Goal: Information Seeking & Learning: Learn about a topic

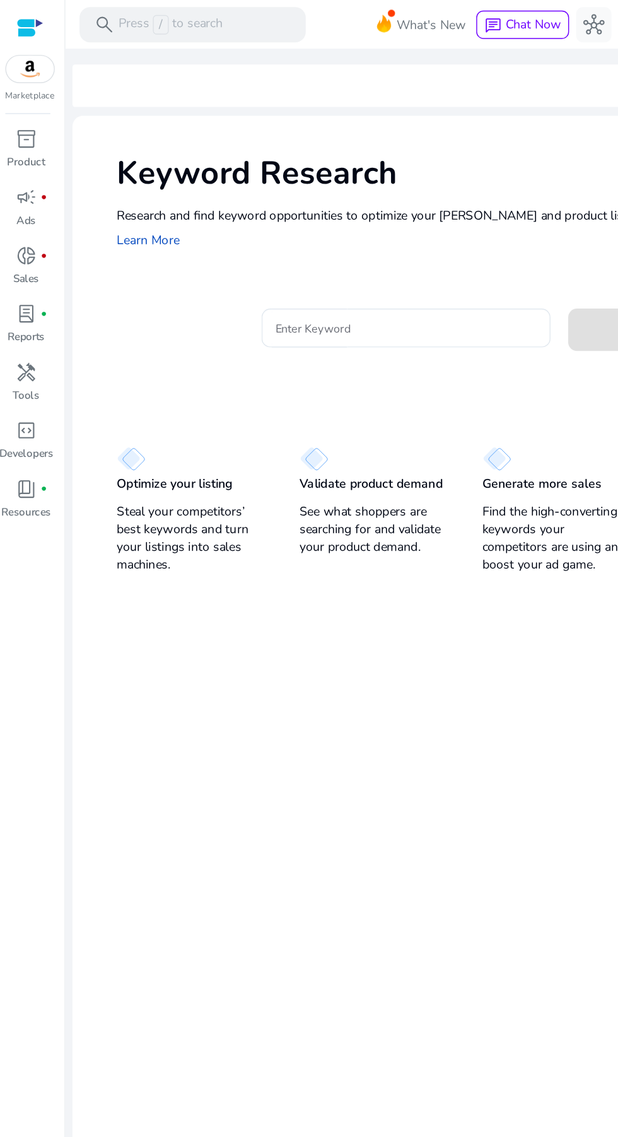
click at [287, 230] on input "Enter Keyword" at bounding box center [294, 234] width 186 height 14
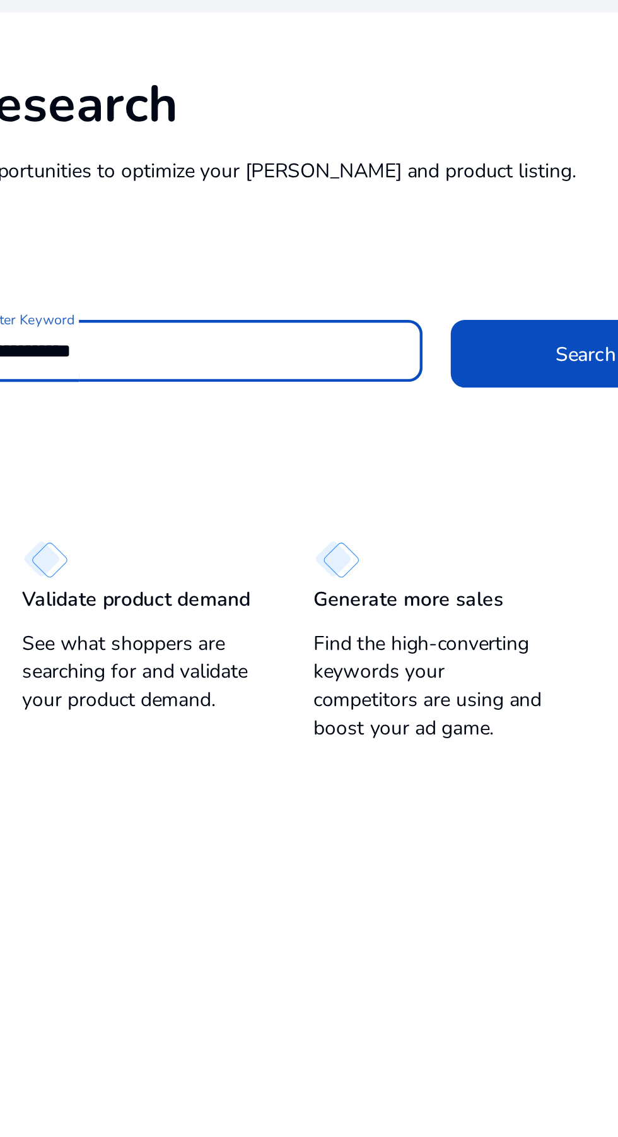
type input "**********"
click at [445, 233] on span at bounding box center [469, 235] width 121 height 30
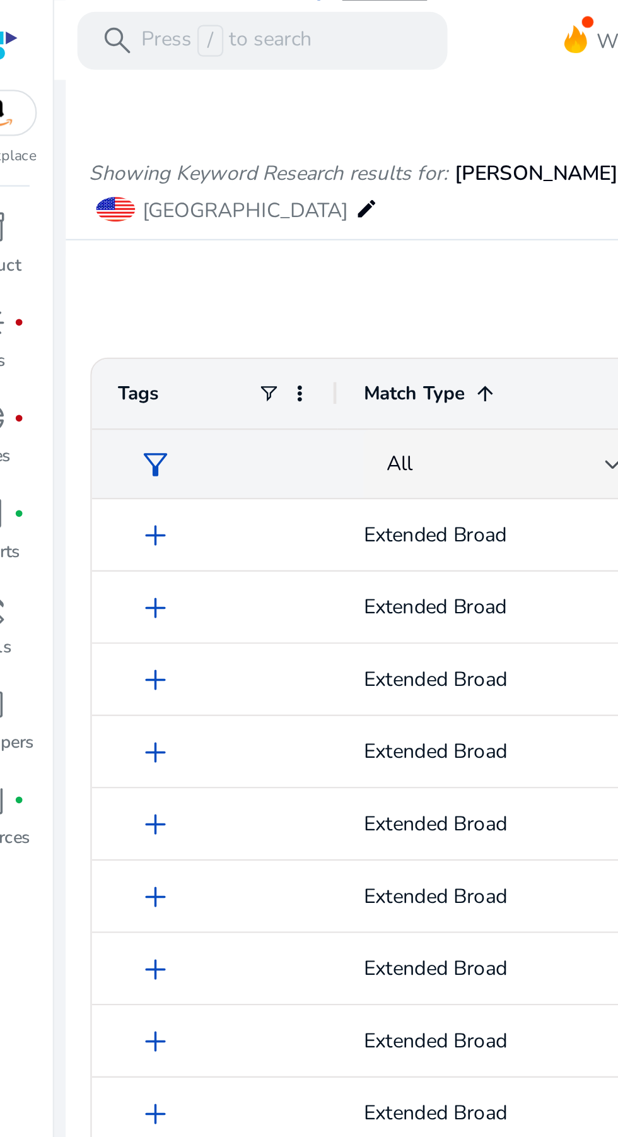
scroll to position [113, 0]
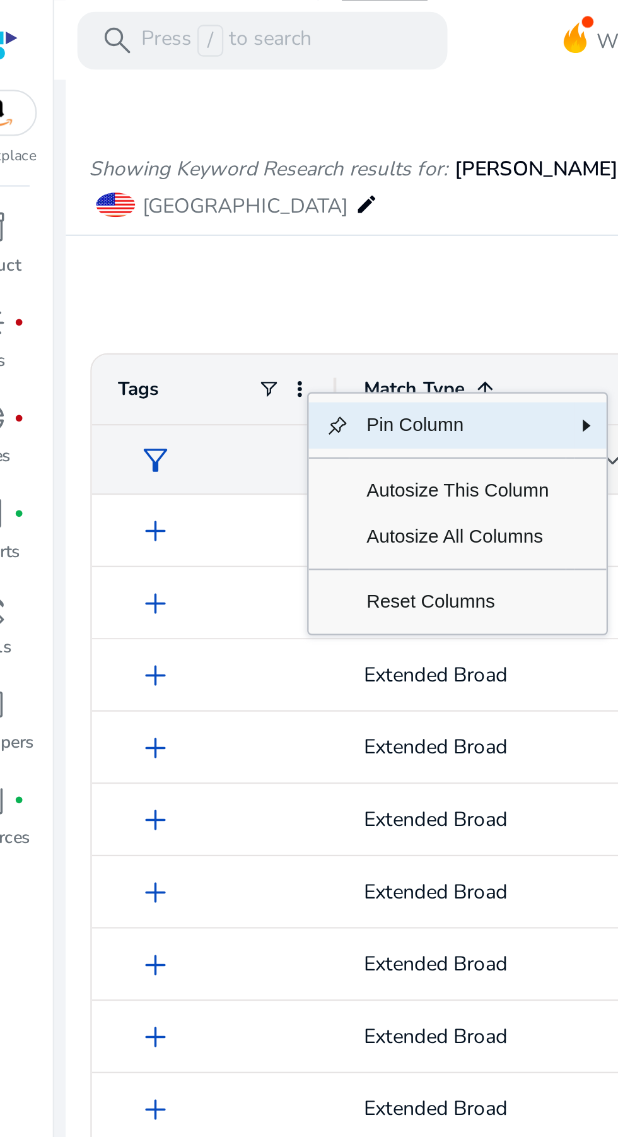
click at [242, 265] on span "Reset Columns" at bounding box center [226, 262] width 95 height 20
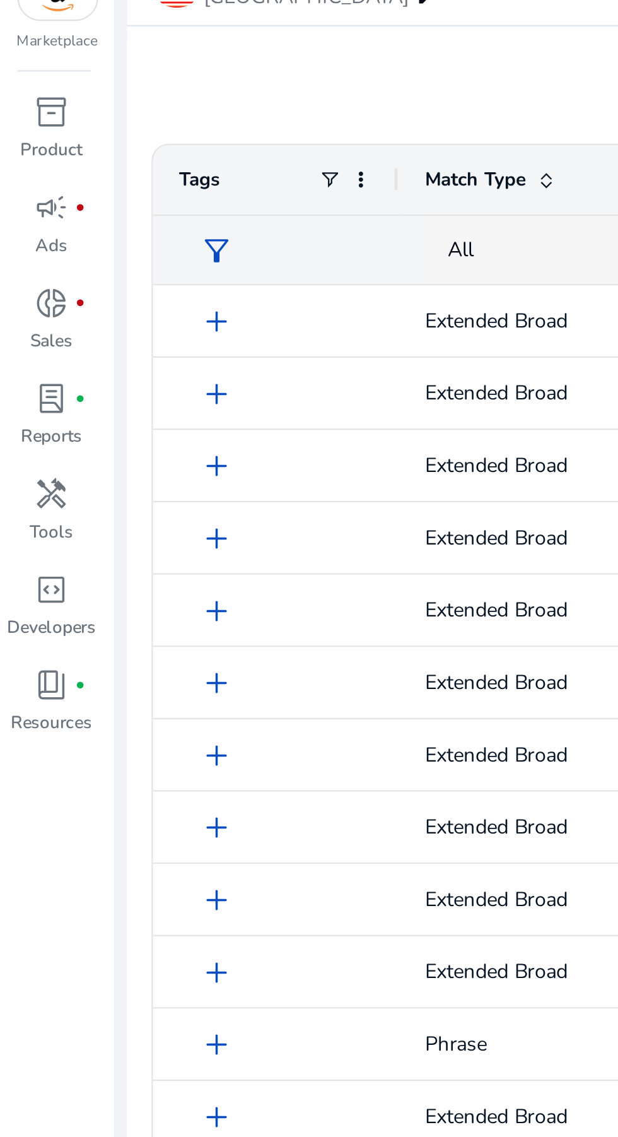
scroll to position [145, 0]
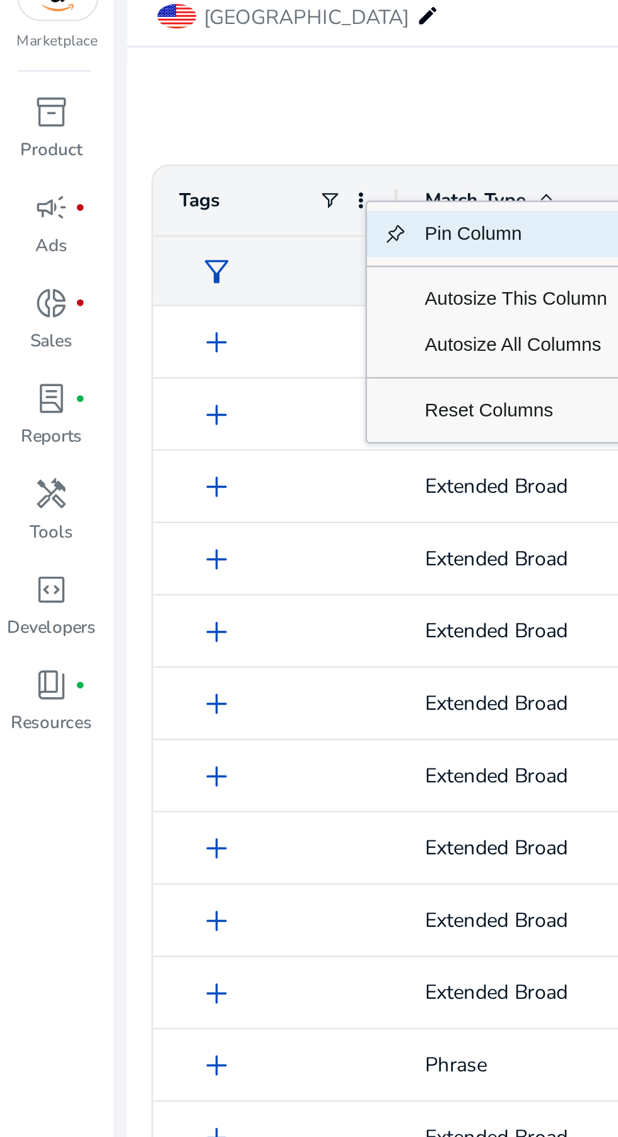
click at [228, 233] on span "Reset Columns" at bounding box center [225, 229] width 95 height 20
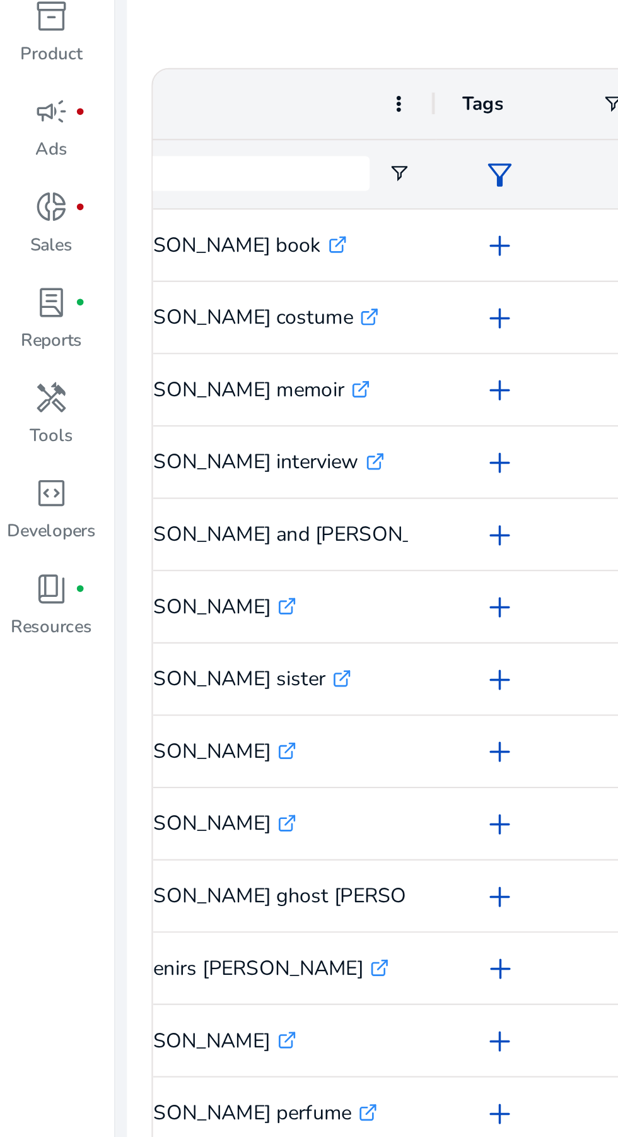
scroll to position [0, 60]
